Goal: Information Seeking & Learning: Learn about a topic

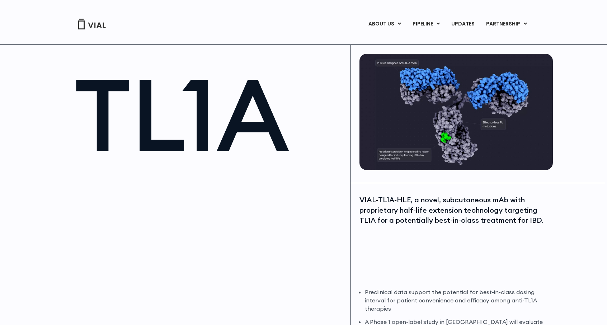
scroll to position [36, 0]
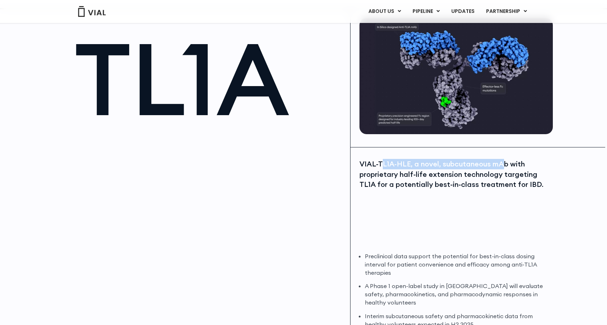
drag, startPoint x: 381, startPoint y: 167, endPoint x: 500, endPoint y: 167, distance: 119.1
click at [500, 167] on div "VIAL-TL1A-HLE, a novel, subcutaneous mAb with proprietary half-life extension t…" at bounding box center [456, 174] width 192 height 31
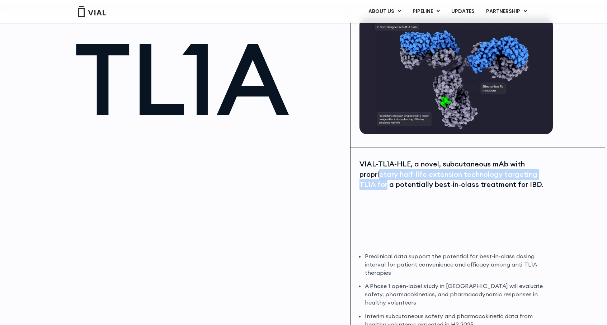
drag, startPoint x: 380, startPoint y: 176, endPoint x: 385, endPoint y: 186, distance: 11.1
click at [385, 186] on div "VIAL-TL1A-HLE, a novel, subcutaneous mAb with proprietary half-life extension t…" at bounding box center [456, 174] width 192 height 31
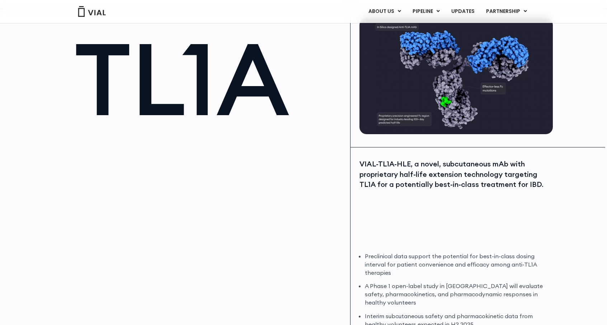
click at [414, 185] on div "VIAL-TL1A-HLE, a novel, subcutaneous mAb with proprietary half-life extension t…" at bounding box center [456, 174] width 192 height 31
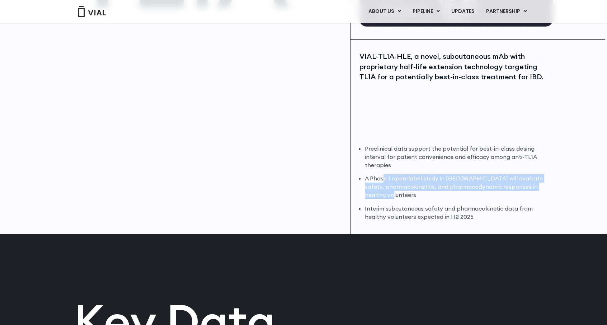
drag, startPoint x: 384, startPoint y: 179, endPoint x: 425, endPoint y: 193, distance: 43.6
click at [425, 193] on li "A Phase 1 open-label study in [GEOGRAPHIC_DATA] will evaluate safety, pharmacok…" at bounding box center [458, 186] width 186 height 25
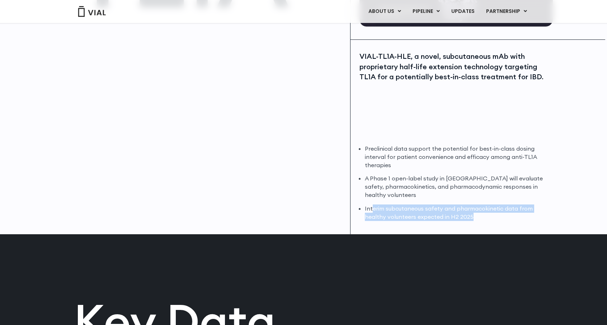
drag, startPoint x: 371, startPoint y: 206, endPoint x: 484, endPoint y: 213, distance: 112.9
click at [484, 213] on li "Interim subcutaneous safety and pharmacokinetic data from healthy volunteers ex…" at bounding box center [458, 213] width 186 height 17
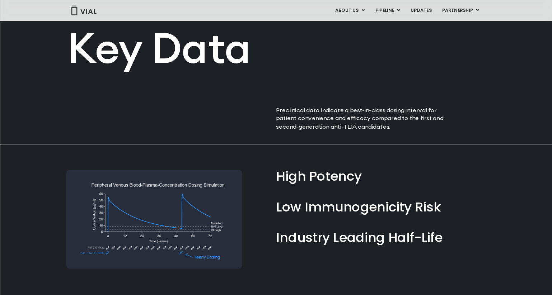
scroll to position [467, 0]
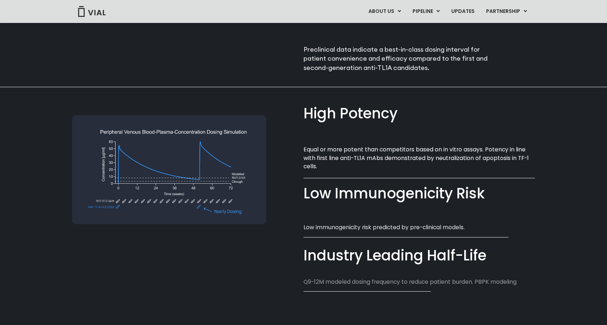
click at [212, 172] on img at bounding box center [169, 169] width 194 height 109
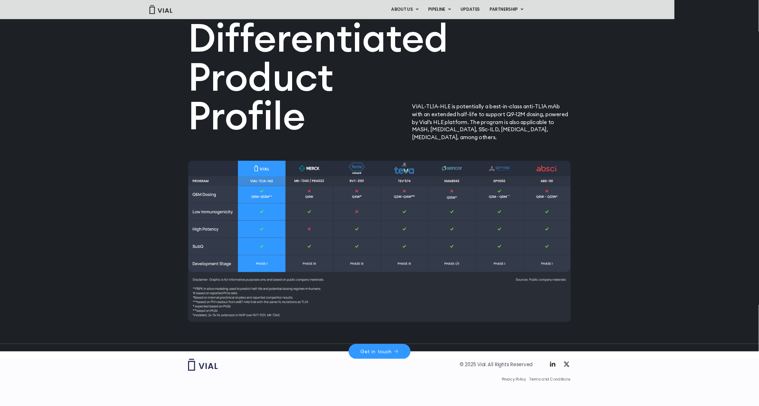
scroll to position [838, 0]
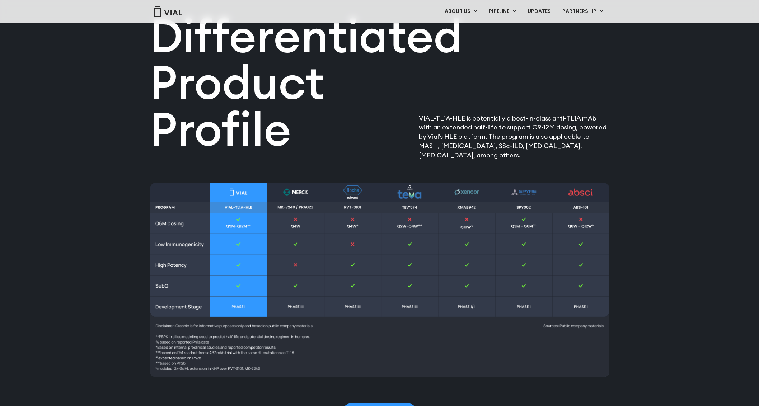
click at [308, 209] on img at bounding box center [379, 280] width 459 height 194
